Goal: Information Seeking & Learning: Learn about a topic

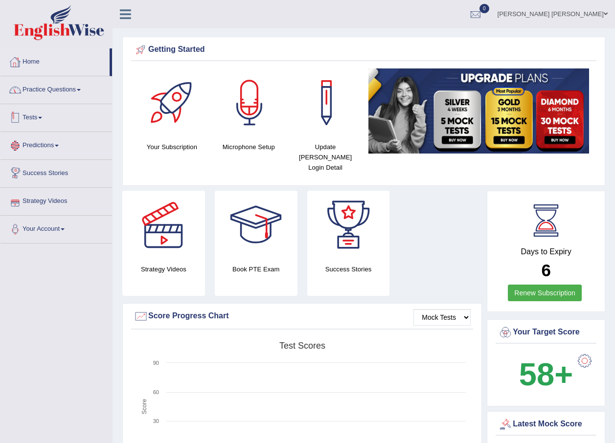
click at [50, 95] on link "Practice Questions" at bounding box center [56, 88] width 112 height 24
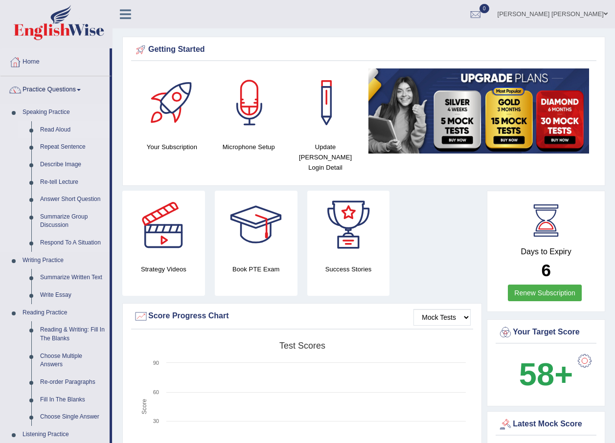
click at [61, 133] on link "Read Aloud" at bounding box center [73, 130] width 74 height 18
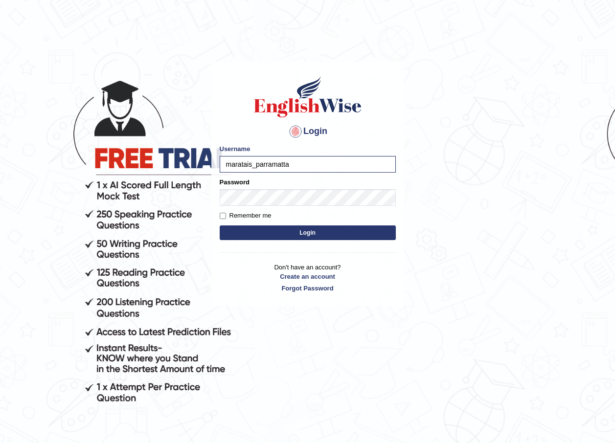
click at [270, 227] on button "Login" at bounding box center [308, 233] width 176 height 15
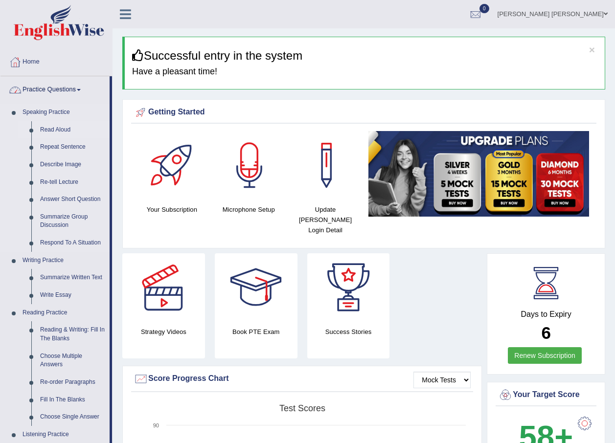
click at [45, 125] on link "Read Aloud" at bounding box center [73, 130] width 74 height 18
